Goal: Information Seeking & Learning: Understand process/instructions

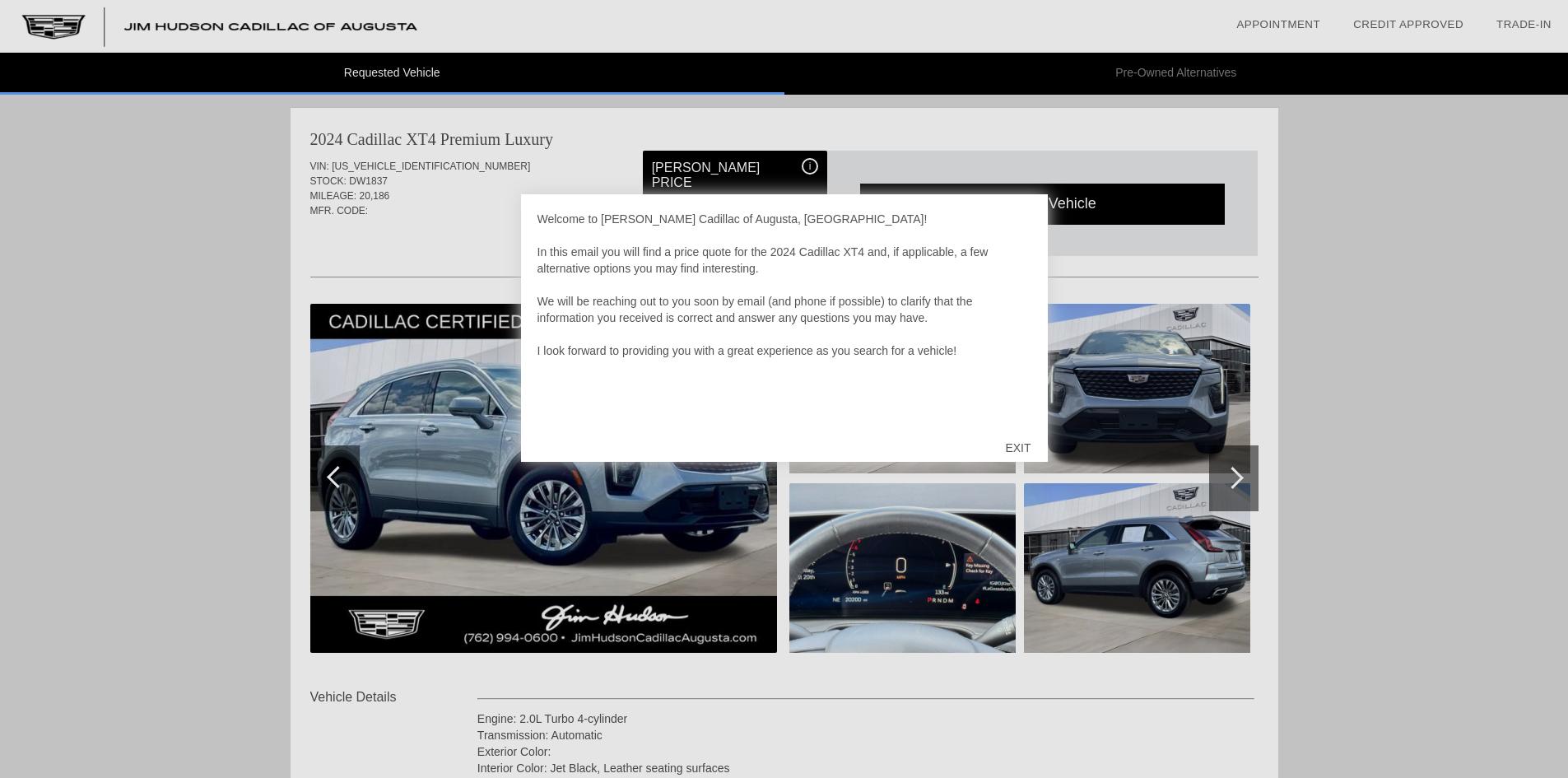
click at [1001, 444] on div "EXIT" at bounding box center [1018, 447] width 59 height 50
click at [1010, 444] on div "EXIT" at bounding box center [1018, 447] width 59 height 50
click at [1020, 442] on div "EXIT" at bounding box center [1018, 447] width 59 height 50
click at [1011, 449] on div "EXIT" at bounding box center [1018, 447] width 59 height 50
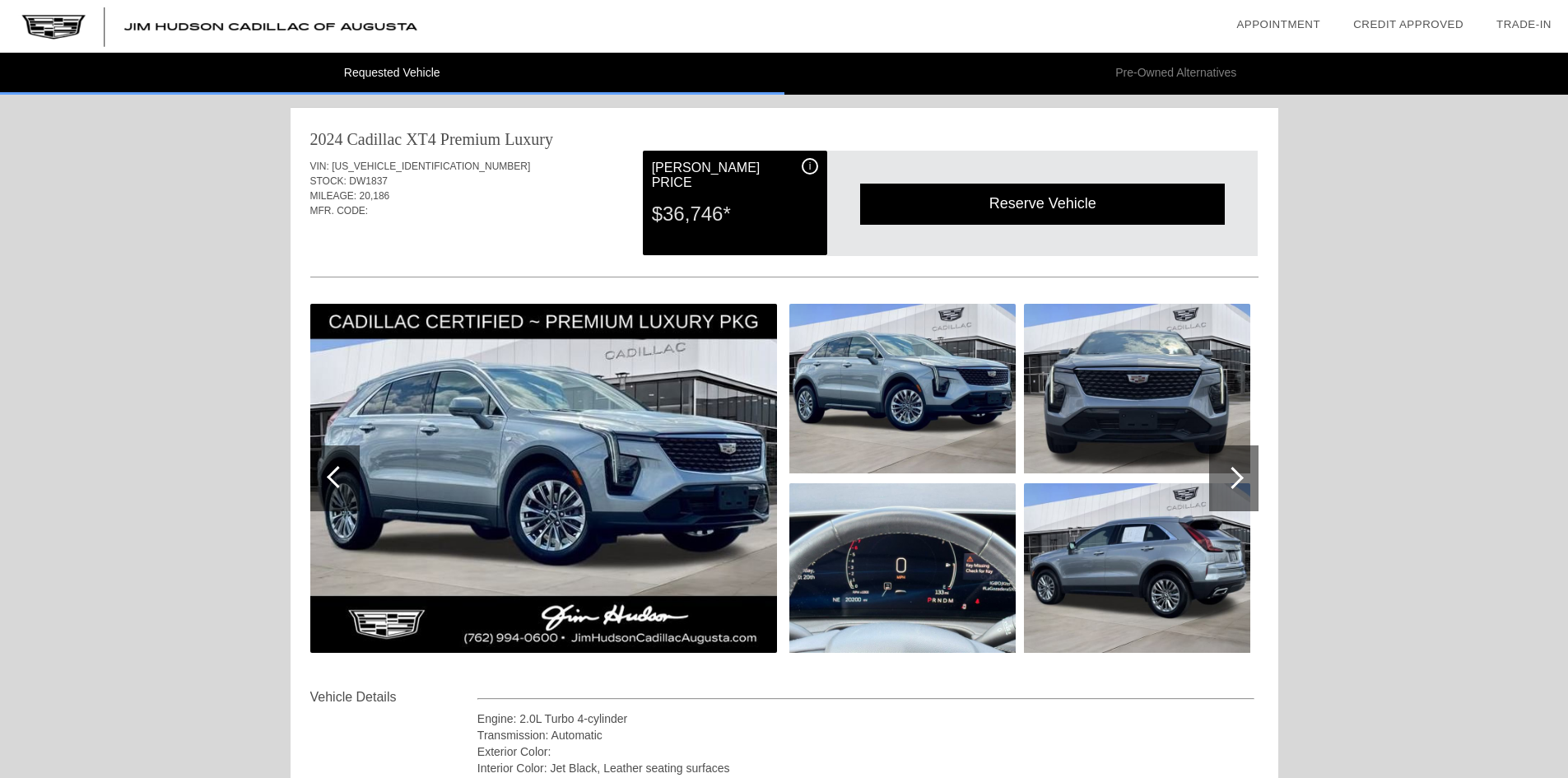
click at [810, 165] on span "i" at bounding box center [810, 166] width 3 height 12
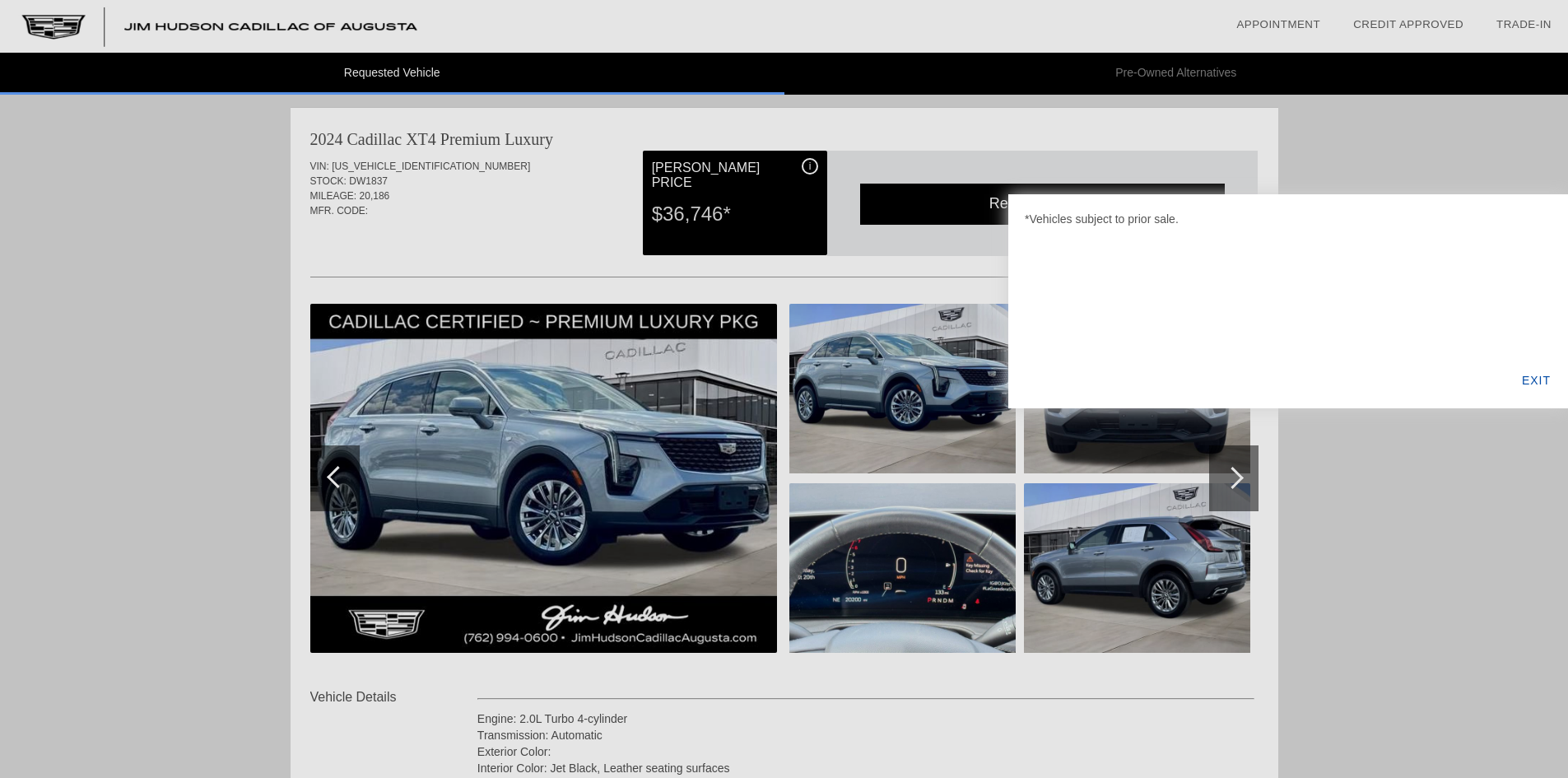
click at [1538, 377] on div "EXIT" at bounding box center [1535, 380] width 63 height 56
